Goal: Information Seeking & Learning: Learn about a topic

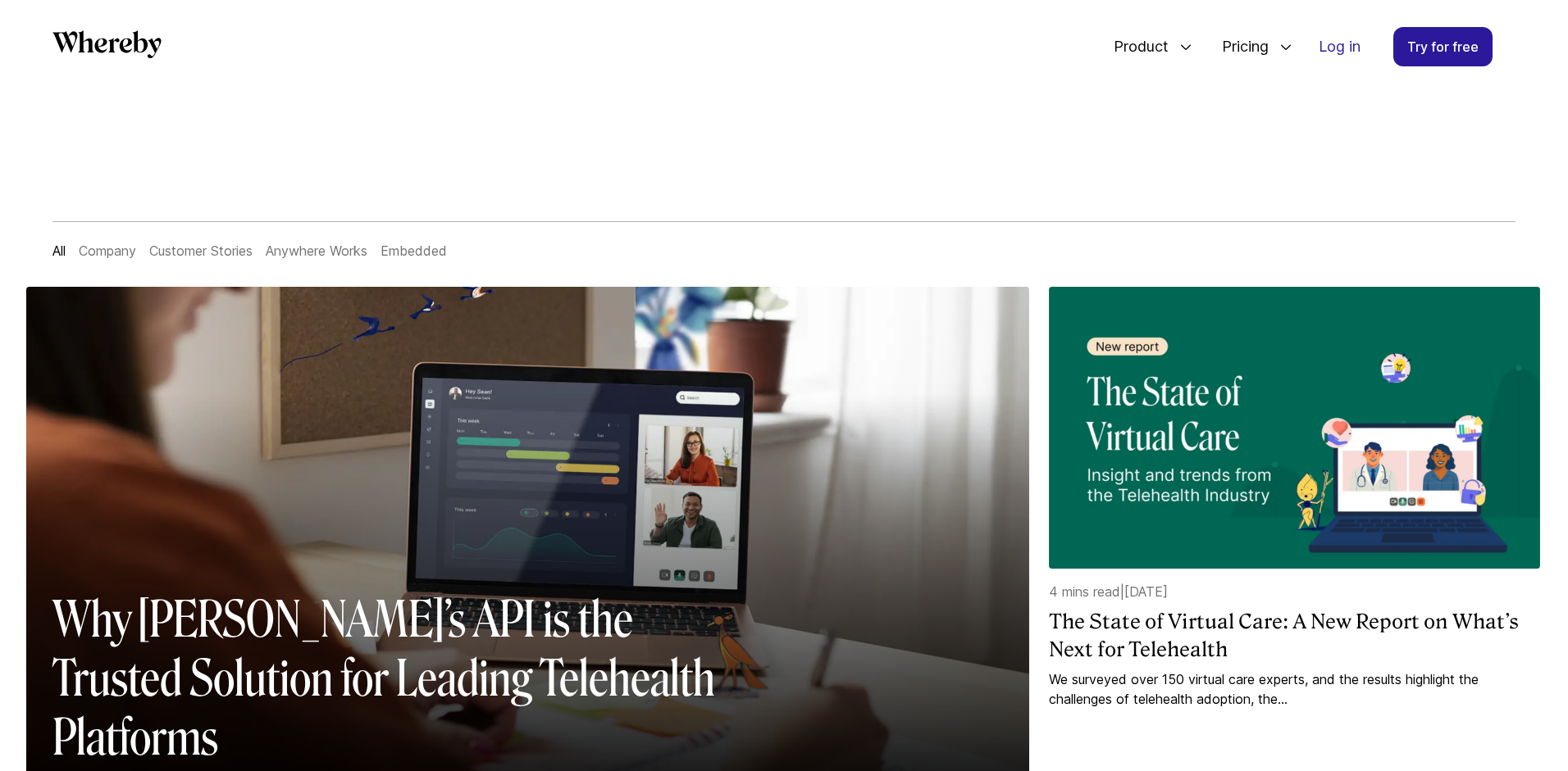
click at [397, 245] on link "Embedded" at bounding box center [413, 251] width 66 height 16
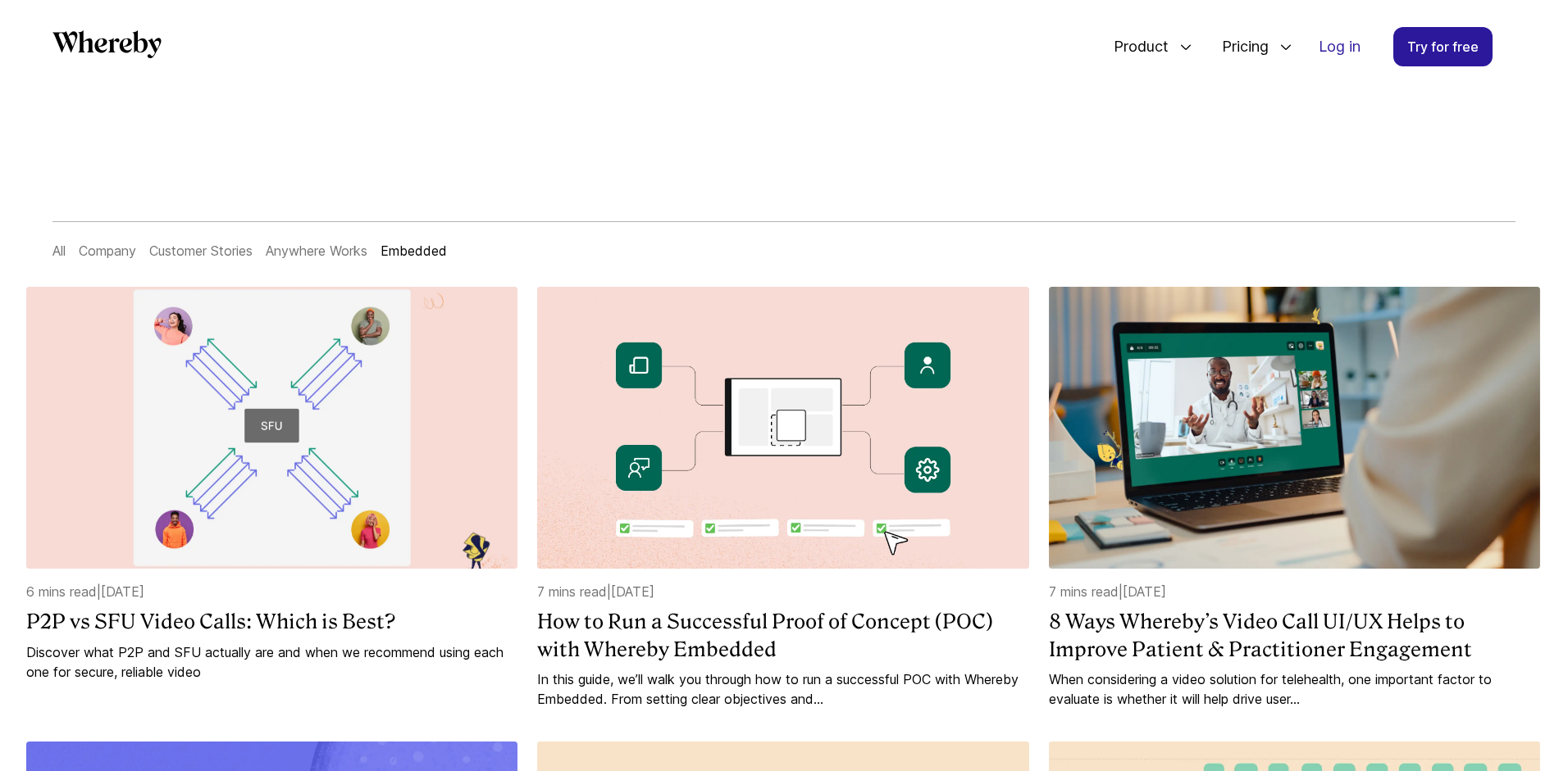
click at [181, 248] on link "Customer Stories" at bounding box center [201, 251] width 104 height 16
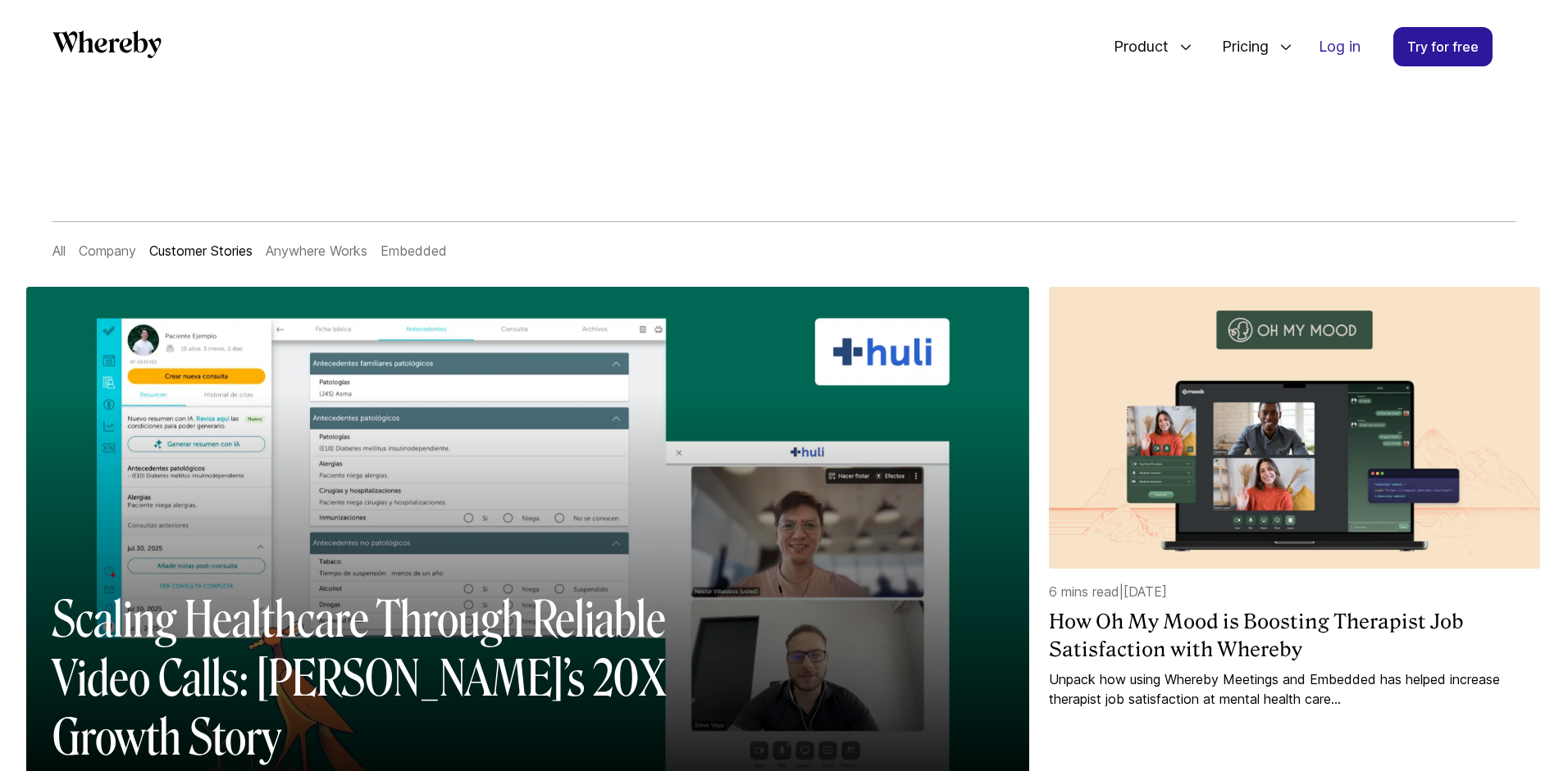
click at [124, 255] on link "Company" at bounding box center [107, 251] width 57 height 16
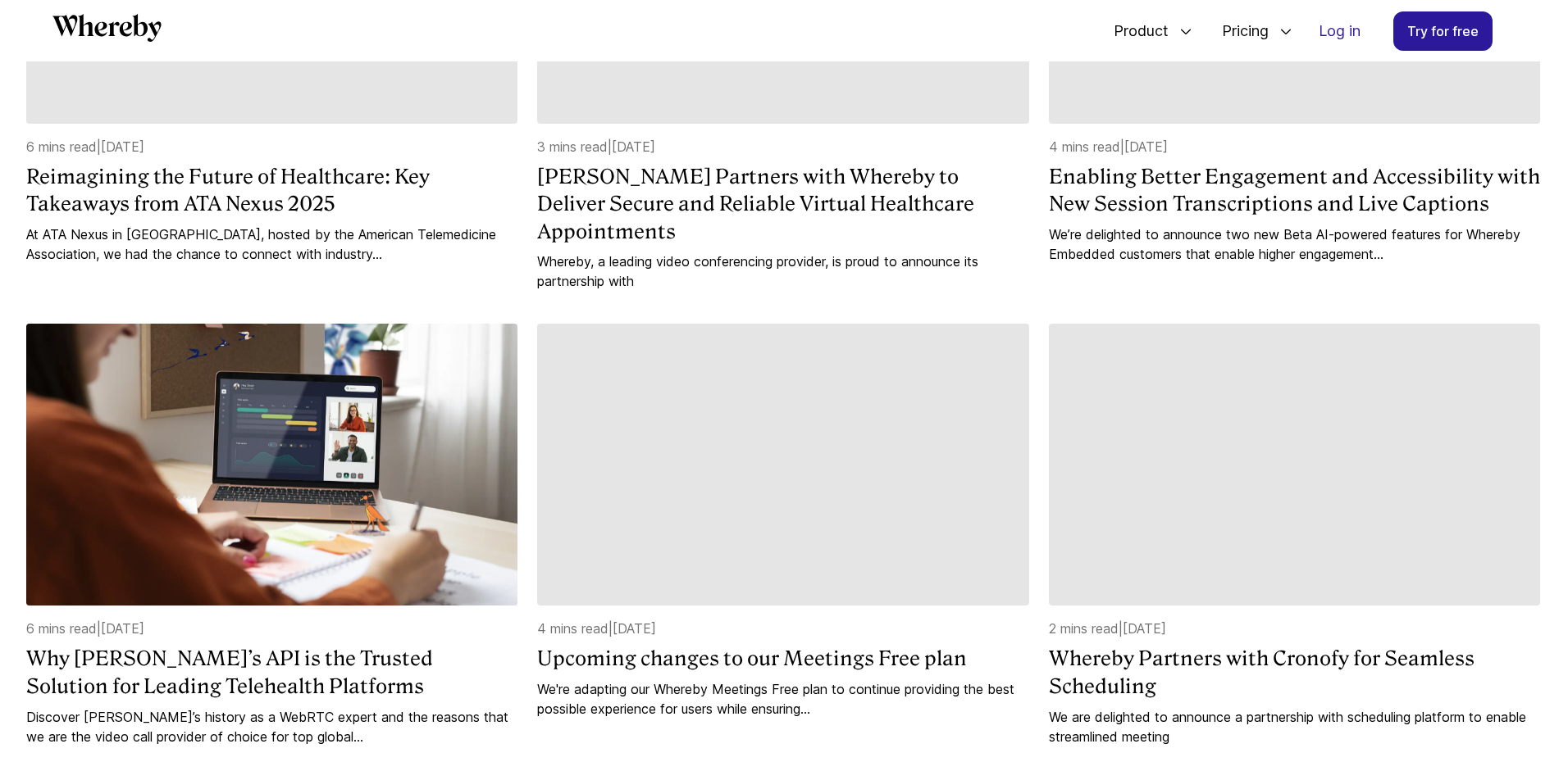
scroll to position [800, 0]
